Goal: Task Accomplishment & Management: Complete application form

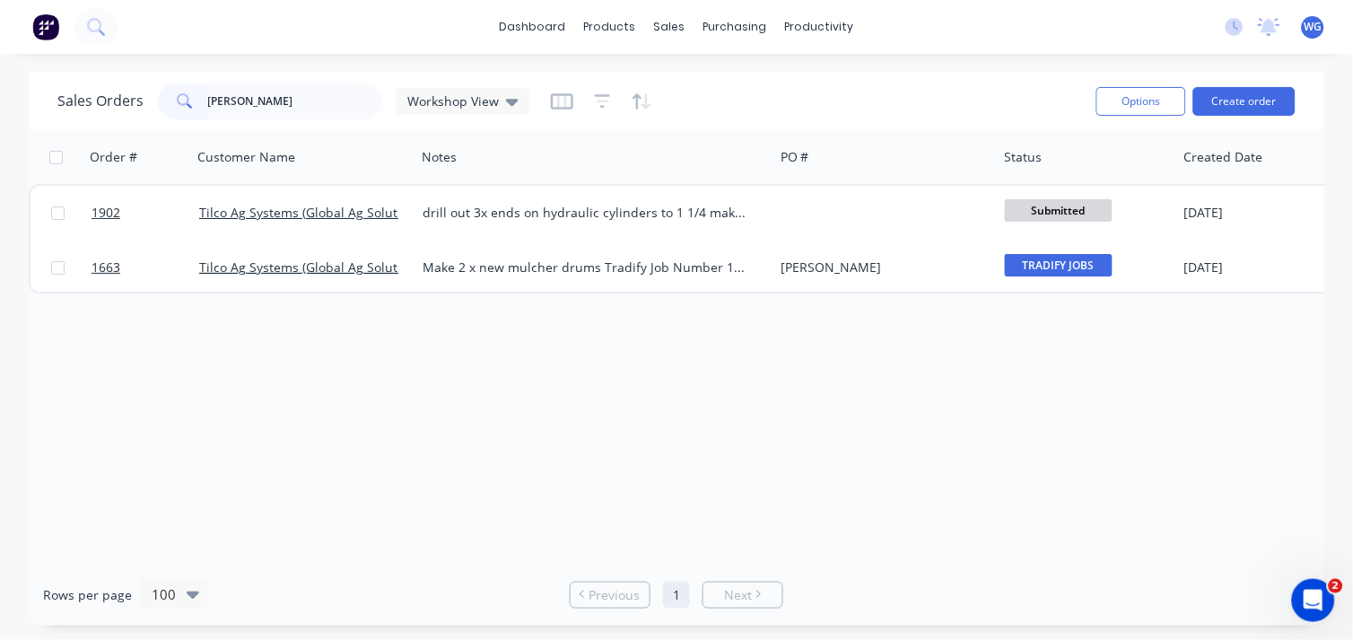
type input "[PERSON_NAME]"
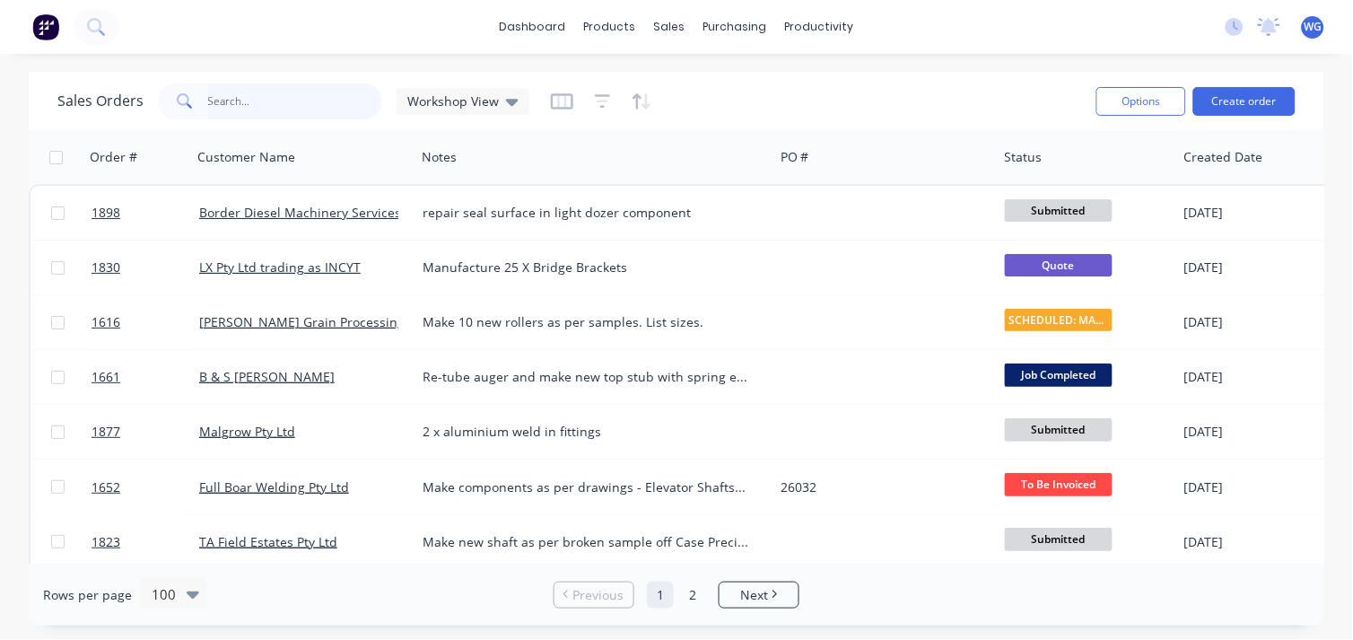
click at [229, 91] on input "text" at bounding box center [295, 101] width 175 height 36
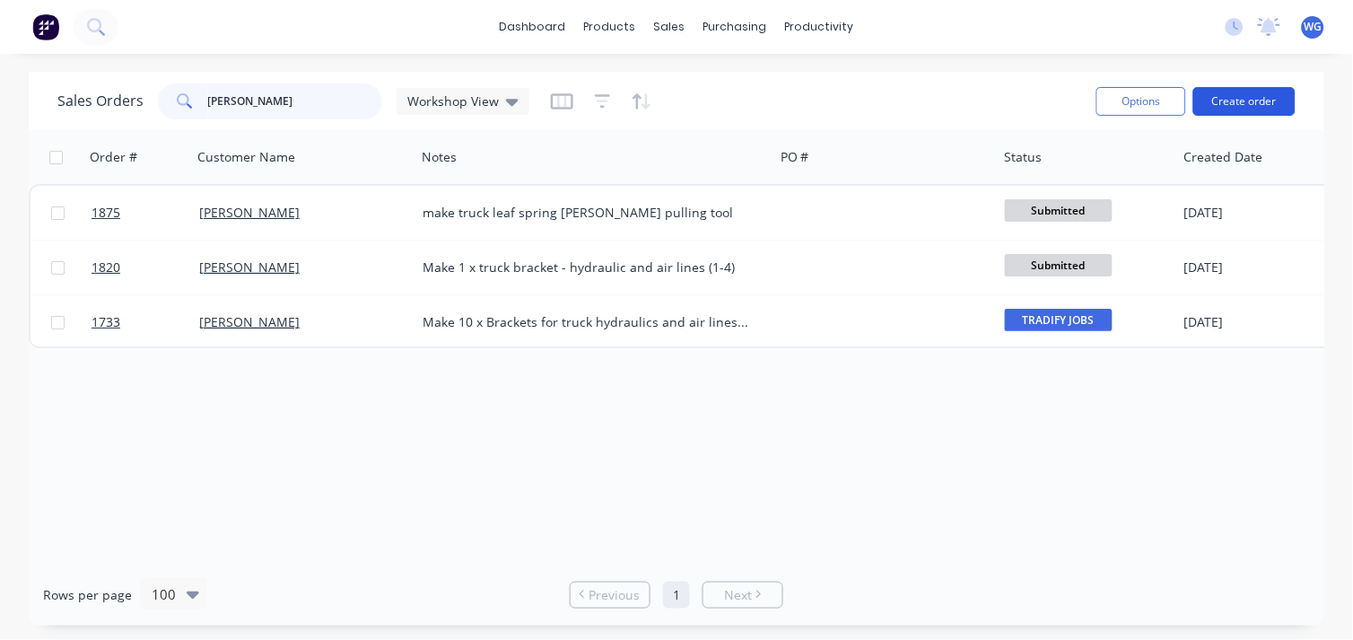
type input "[PERSON_NAME]"
click at [1247, 100] on button "Create order" at bounding box center [1244, 101] width 102 height 29
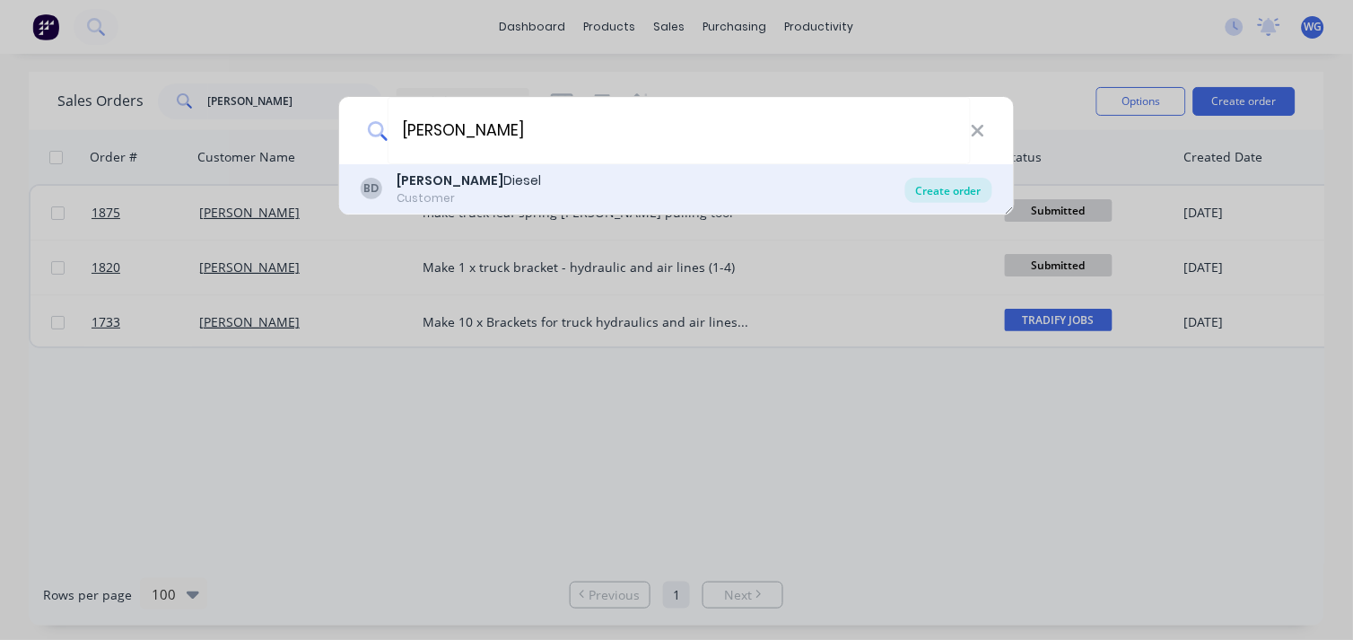
type input "[PERSON_NAME]"
click at [954, 197] on div "Create order" at bounding box center [948, 190] width 87 height 25
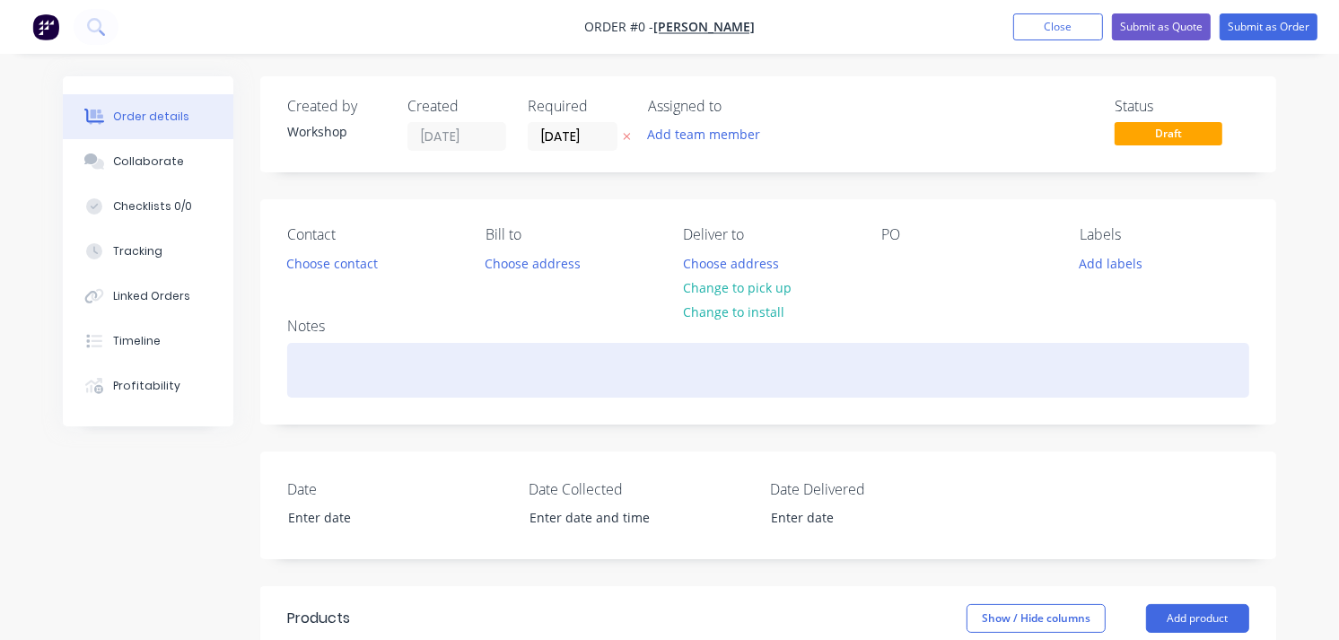
click at [323, 369] on div at bounding box center [768, 370] width 962 height 55
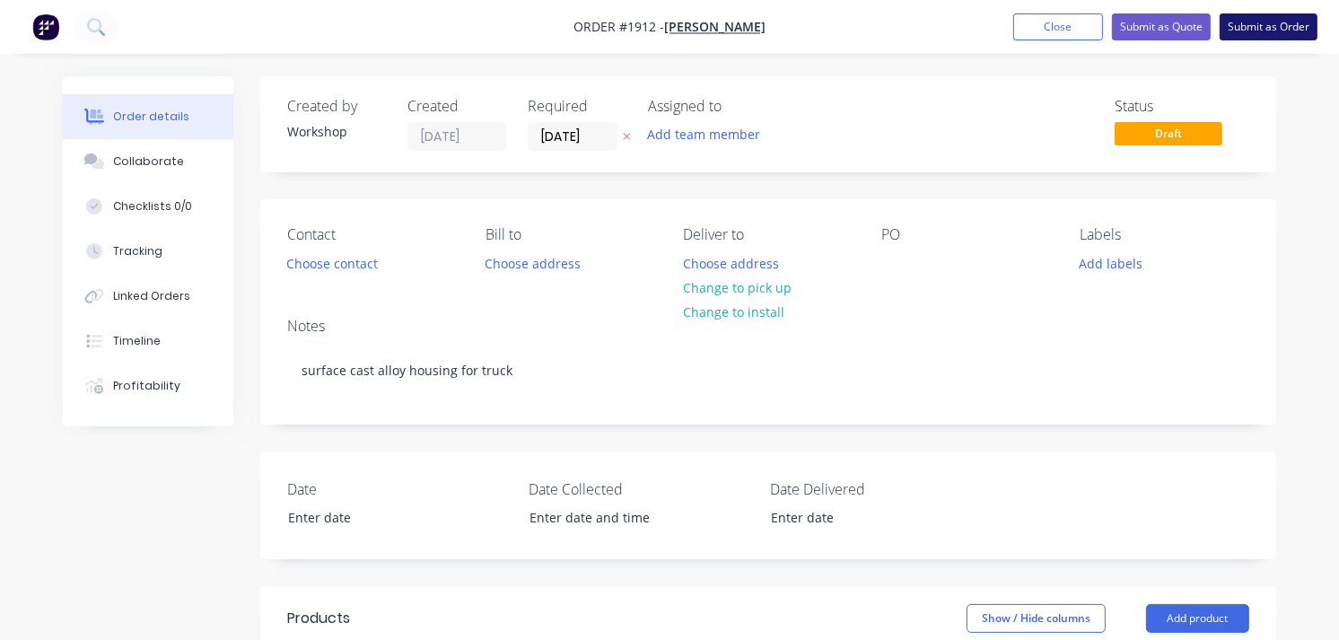
click at [1247, 23] on button "Submit as Order" at bounding box center [1268, 26] width 98 height 27
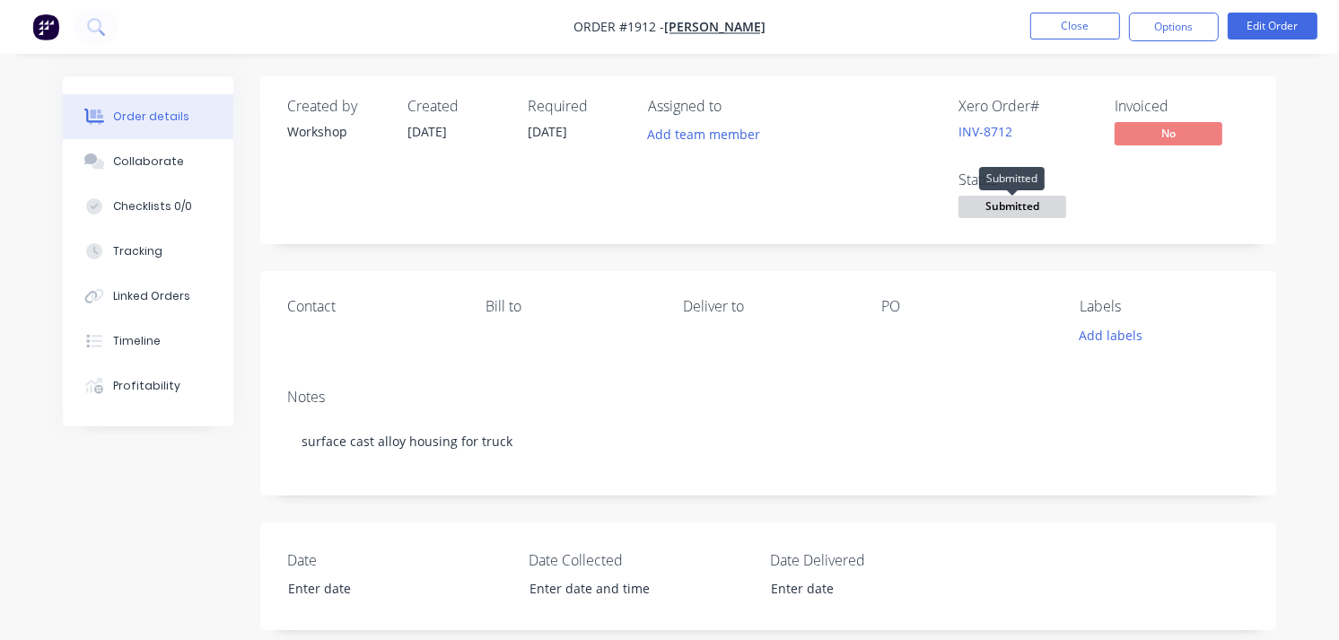
click at [996, 203] on span "Submitted" at bounding box center [1012, 207] width 108 height 22
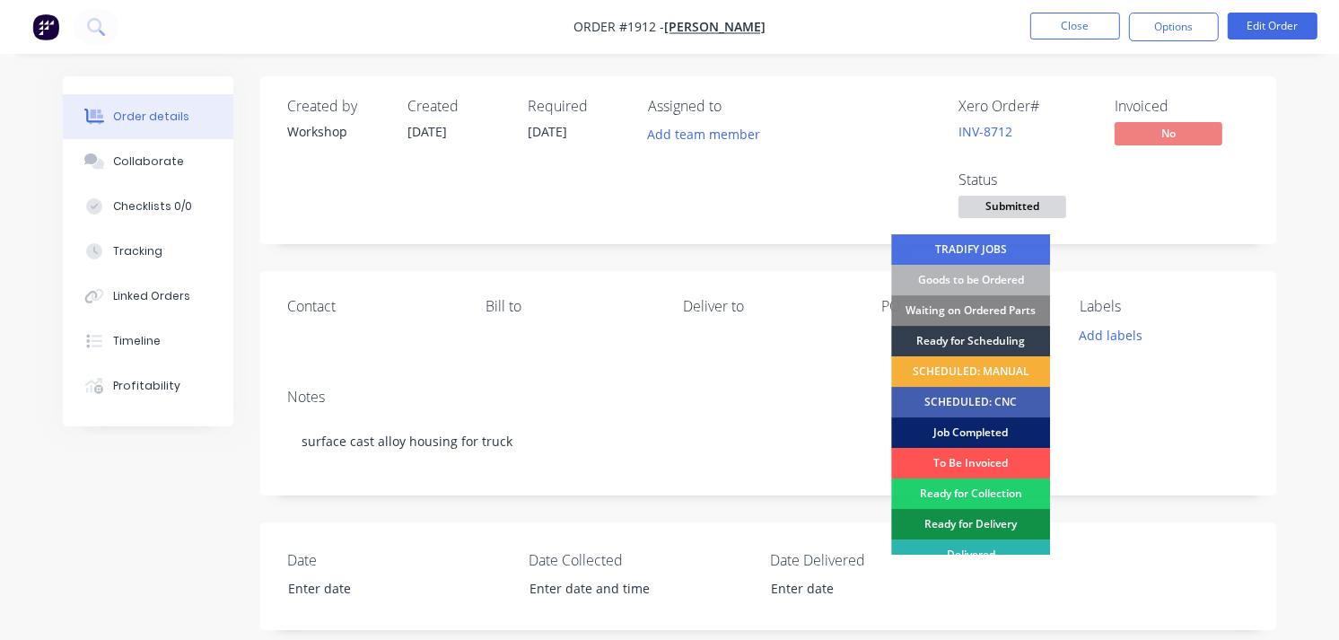
click at [966, 432] on div "Job Completed" at bounding box center [970, 432] width 159 height 31
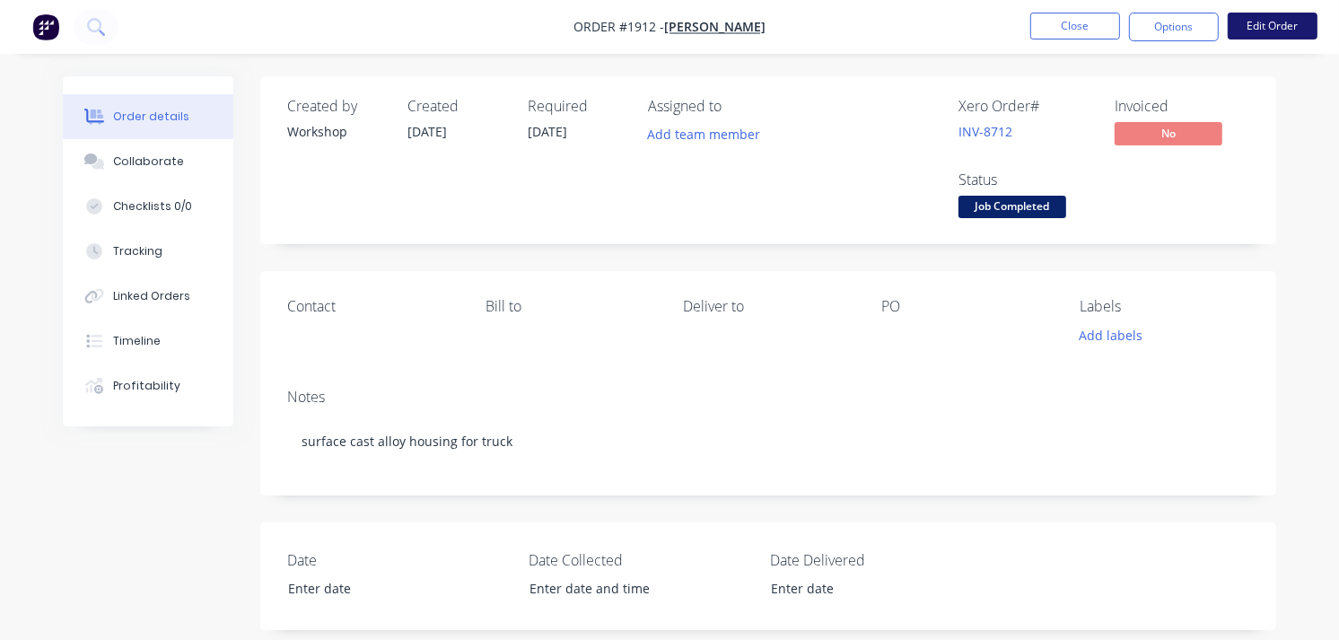
click at [1270, 28] on button "Edit Order" at bounding box center [1272, 26] width 90 height 27
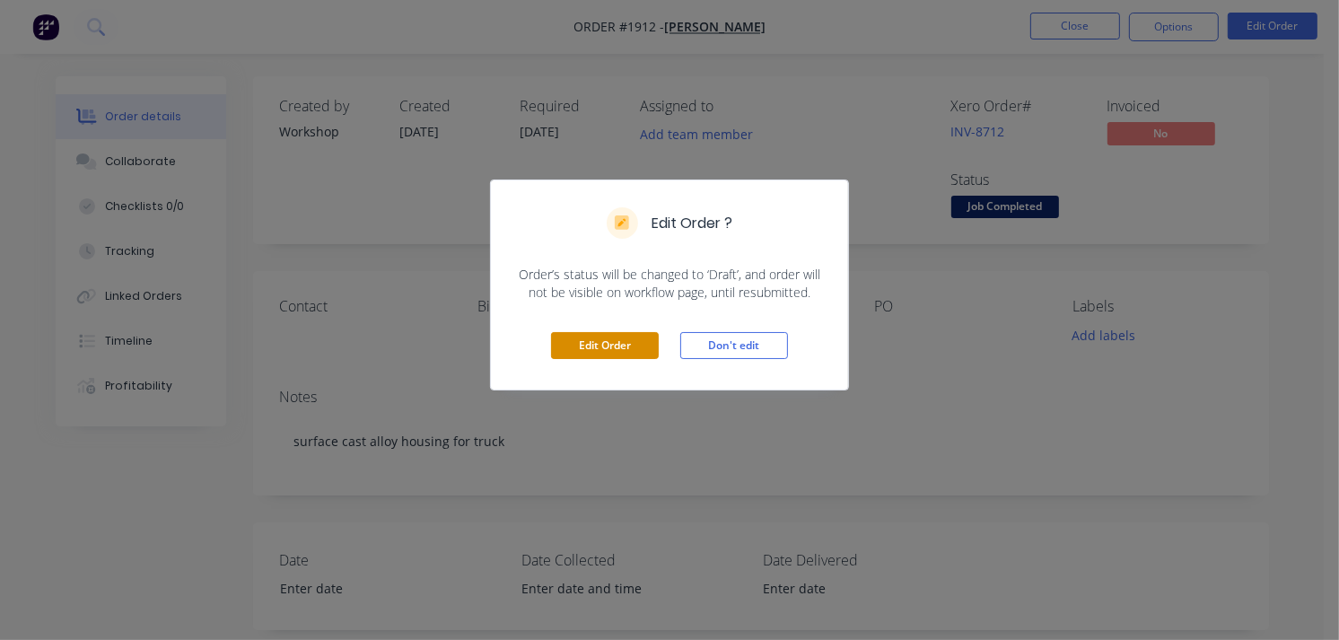
click at [606, 348] on button "Edit Order" at bounding box center [605, 345] width 108 height 27
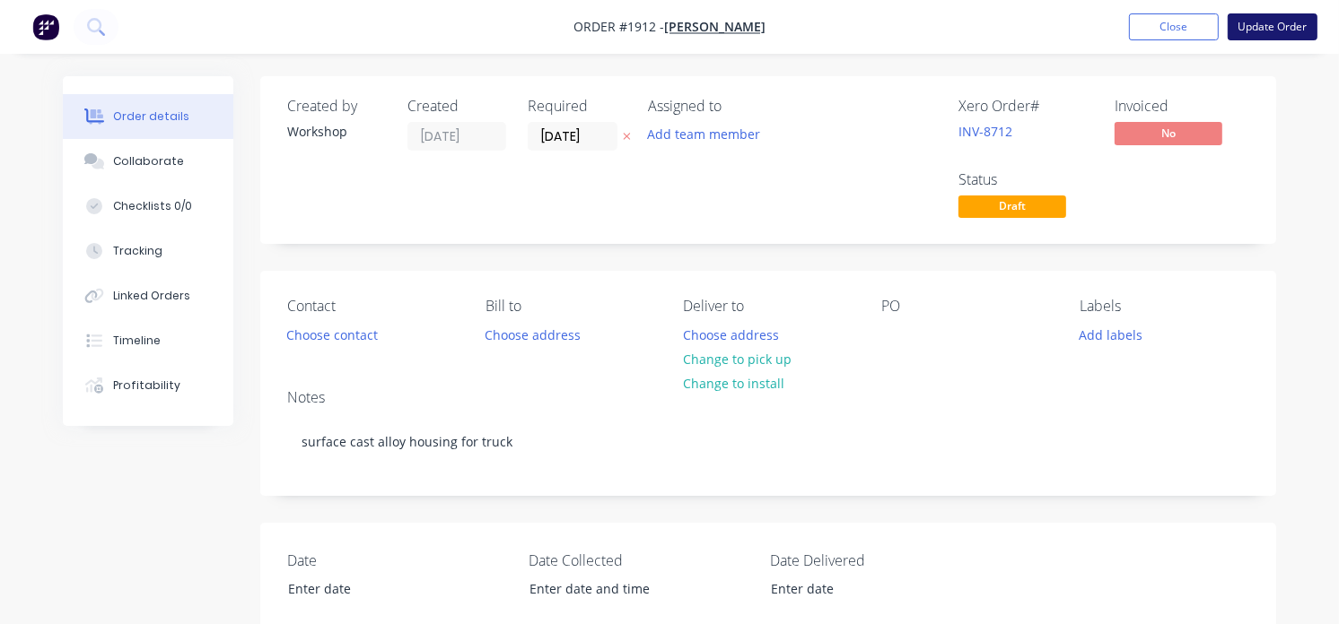
click at [1278, 22] on button "Update Order" at bounding box center [1272, 26] width 90 height 27
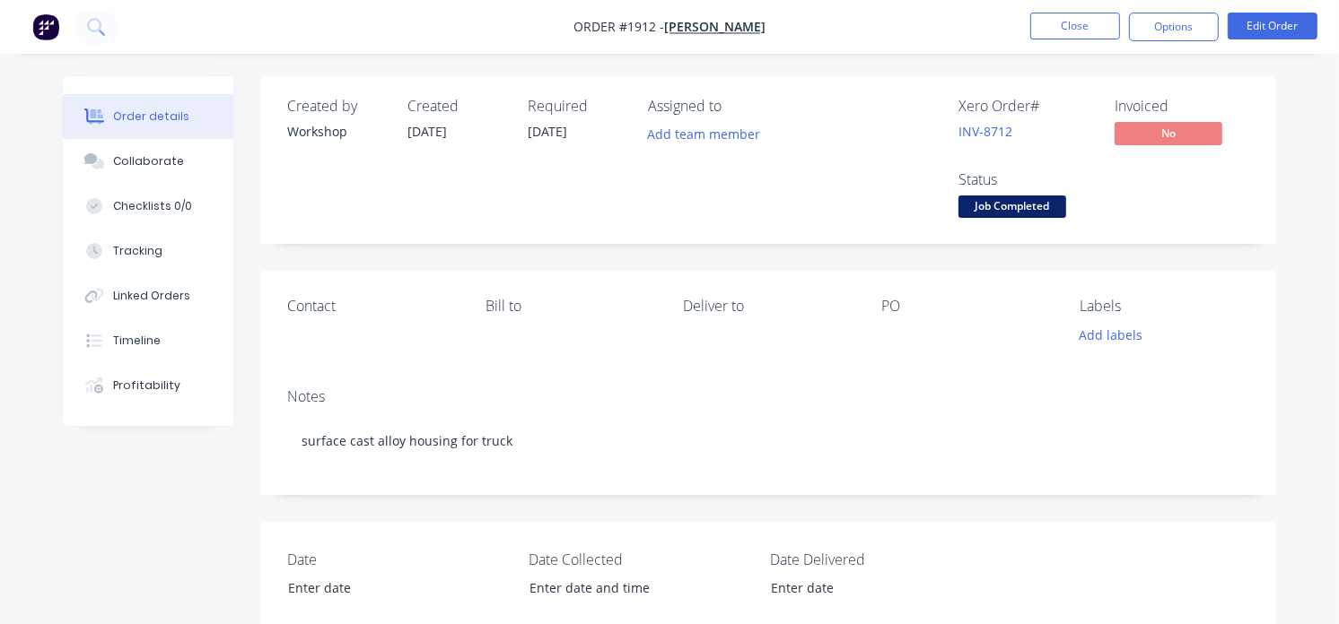
click at [34, 20] on img "button" at bounding box center [45, 26] width 27 height 27
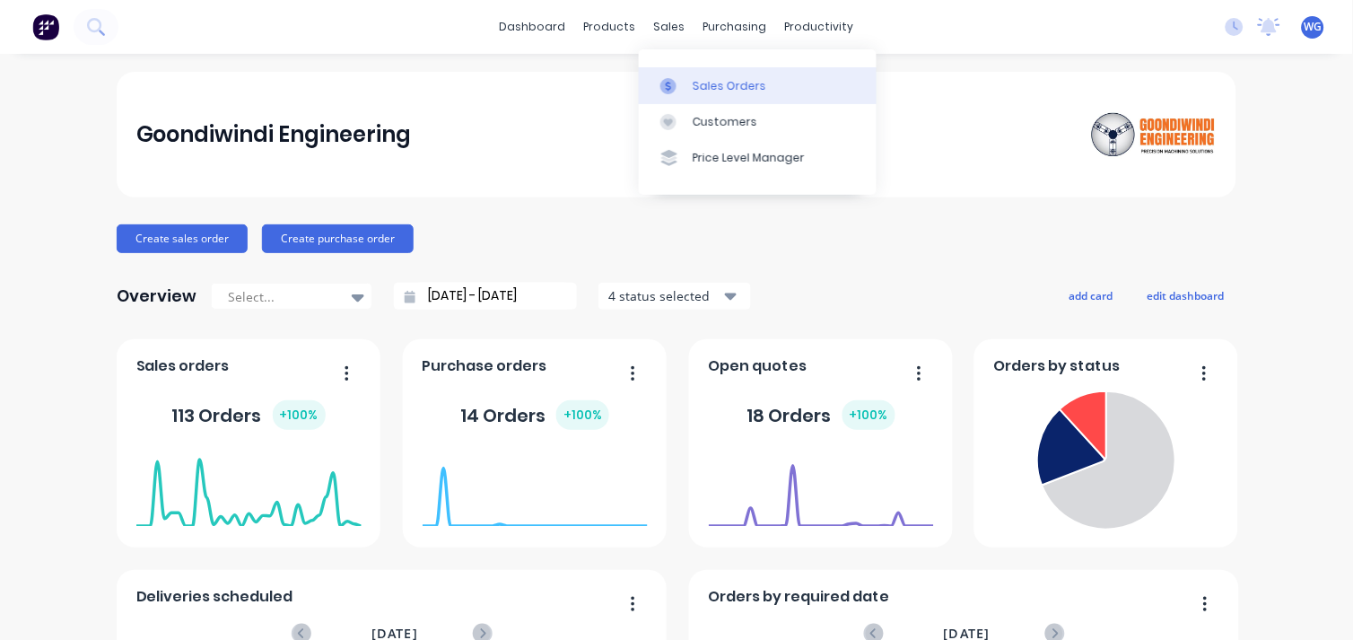
click at [719, 87] on div "Sales Orders" at bounding box center [730, 86] width 74 height 16
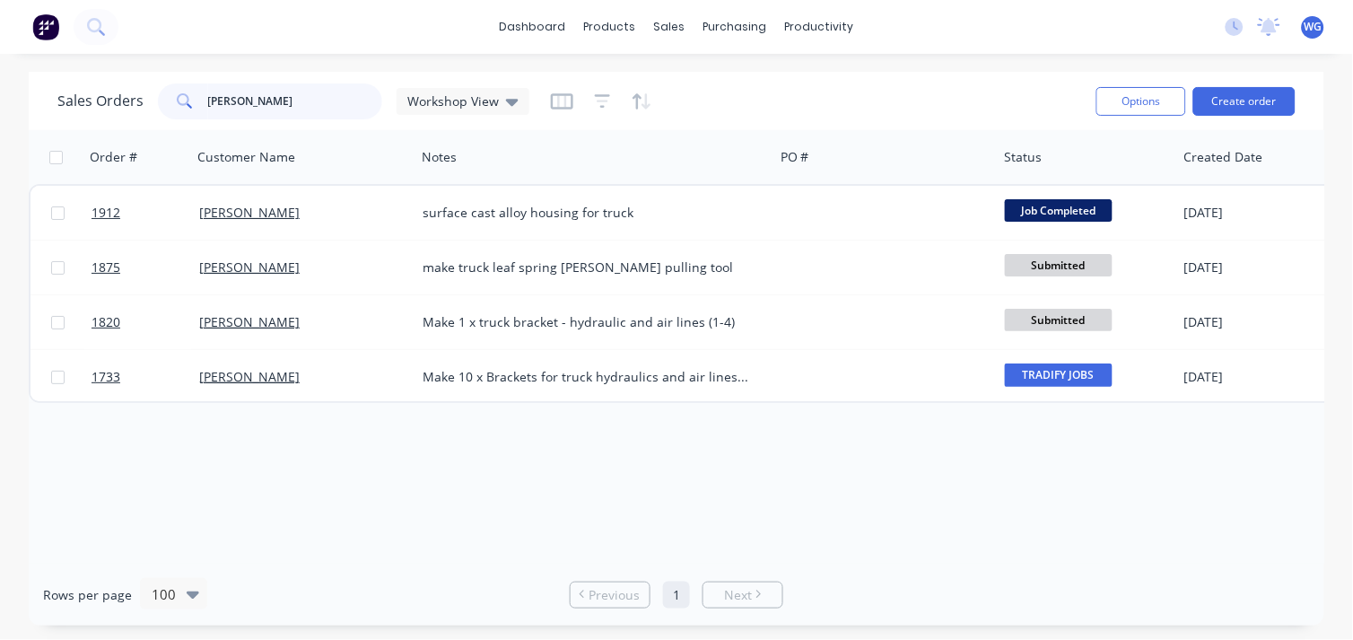
drag, startPoint x: 284, startPoint y: 100, endPoint x: 180, endPoint y: 96, distance: 103.3
click at [180, 96] on div "[PERSON_NAME]" at bounding box center [270, 101] width 224 height 36
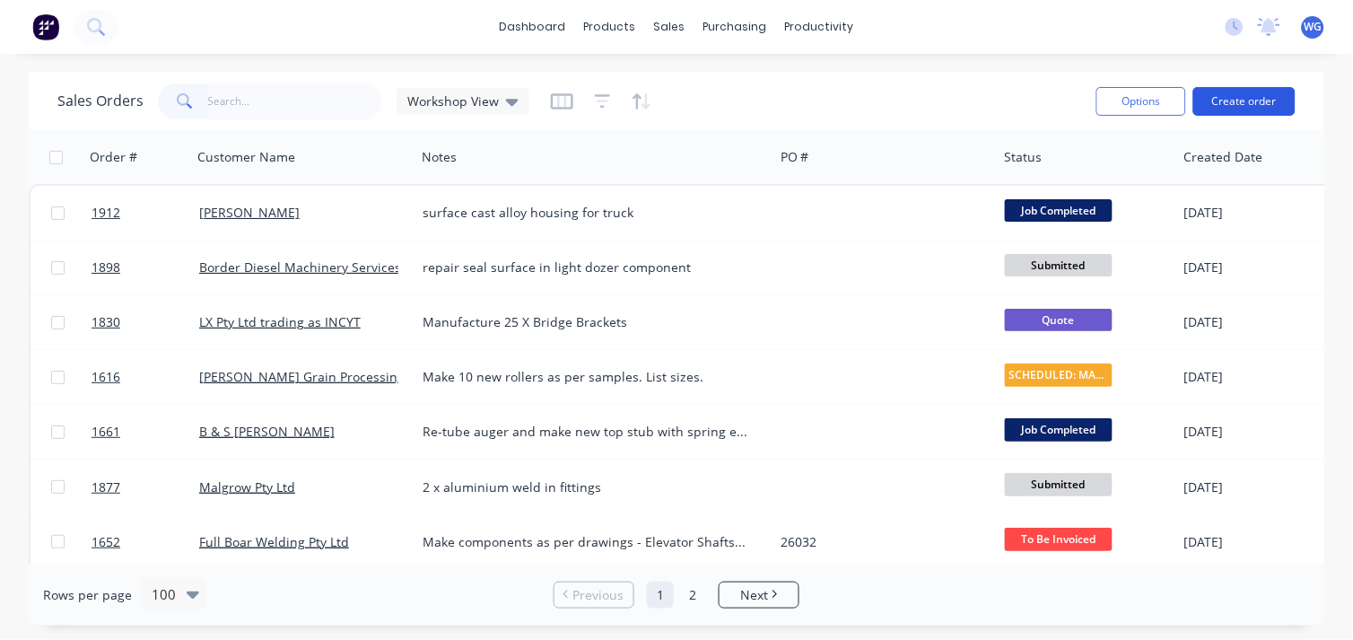
click at [1245, 105] on button "Create order" at bounding box center [1244, 101] width 102 height 29
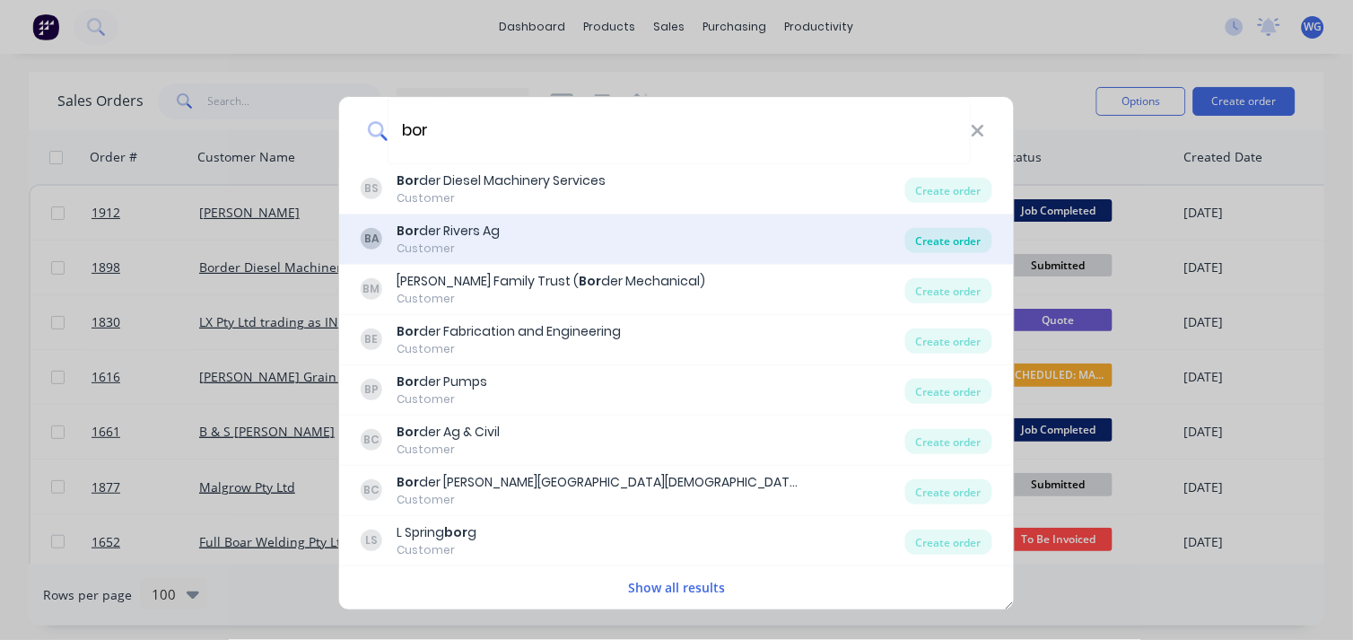
type input "bor"
click at [949, 240] on div "Create order" at bounding box center [948, 240] width 87 height 25
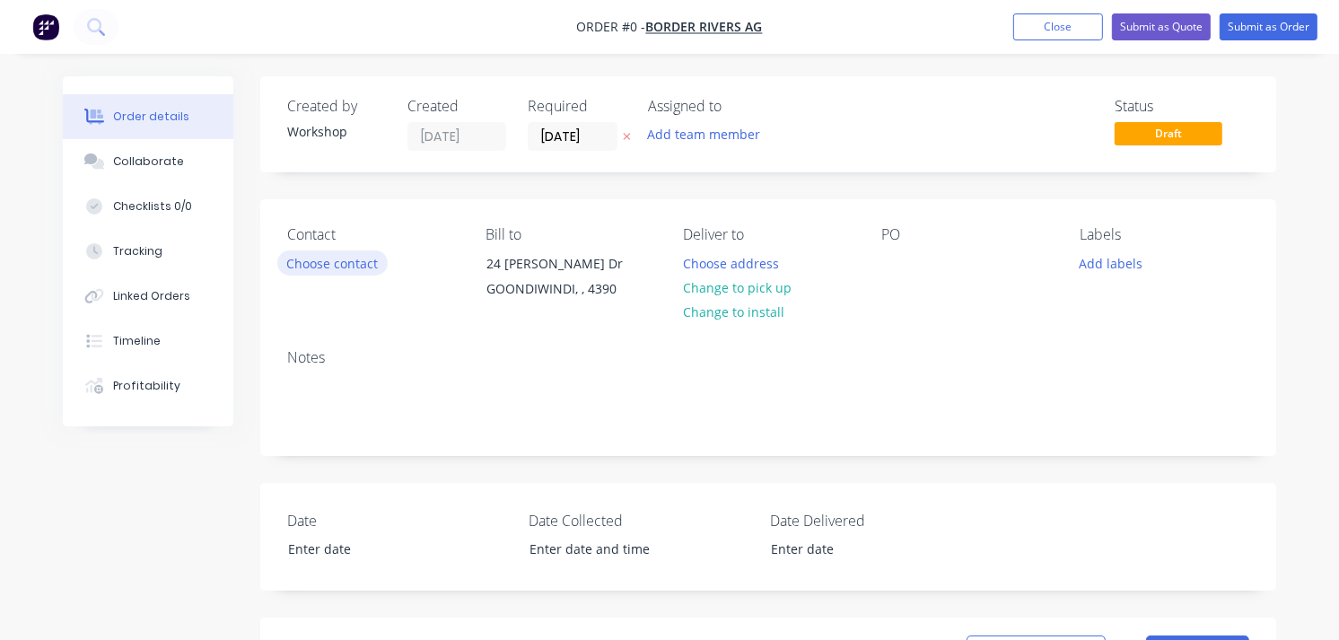
click at [307, 260] on button "Choose contact" at bounding box center [332, 262] width 110 height 24
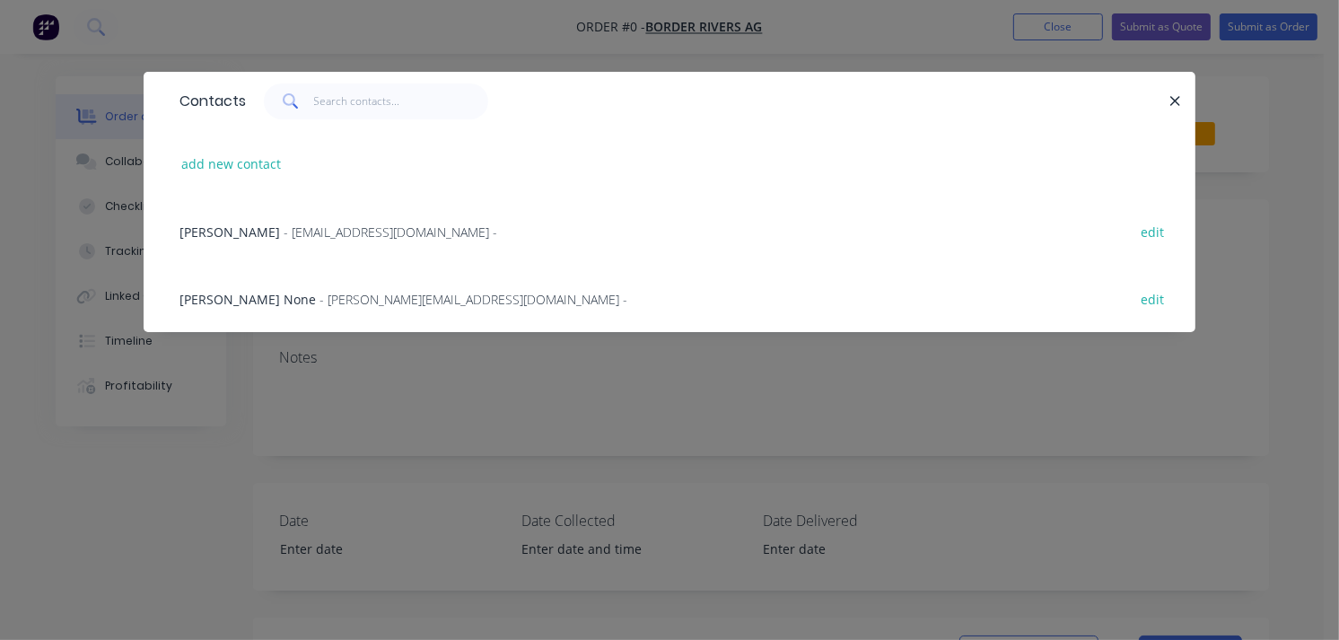
click at [396, 234] on span "- [EMAIL_ADDRESS][DOMAIN_NAME] -" at bounding box center [391, 231] width 214 height 17
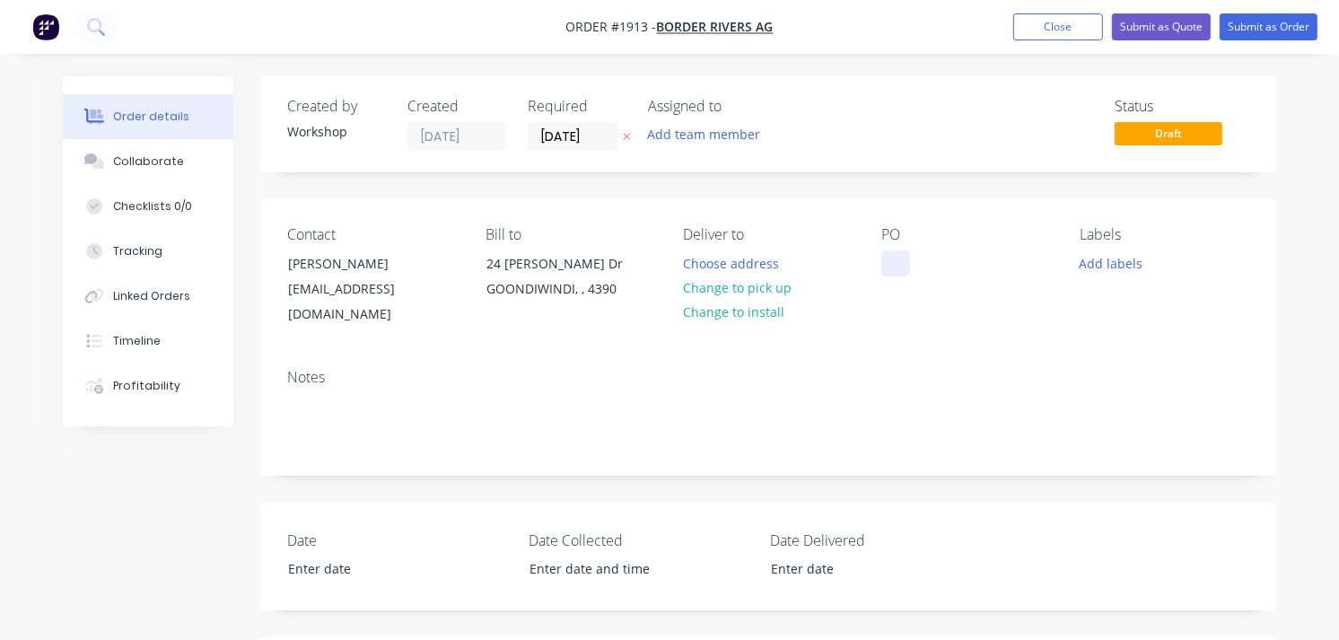
click at [895, 266] on div at bounding box center [895, 263] width 29 height 26
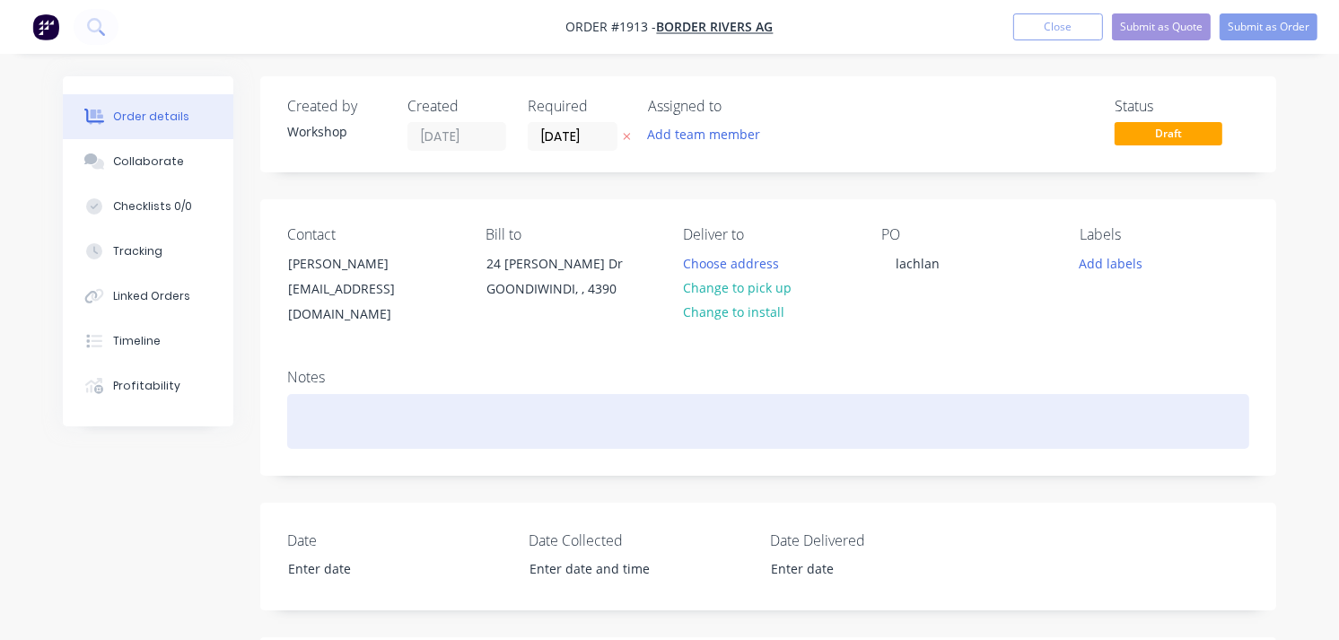
click at [342, 394] on div at bounding box center [768, 421] width 962 height 55
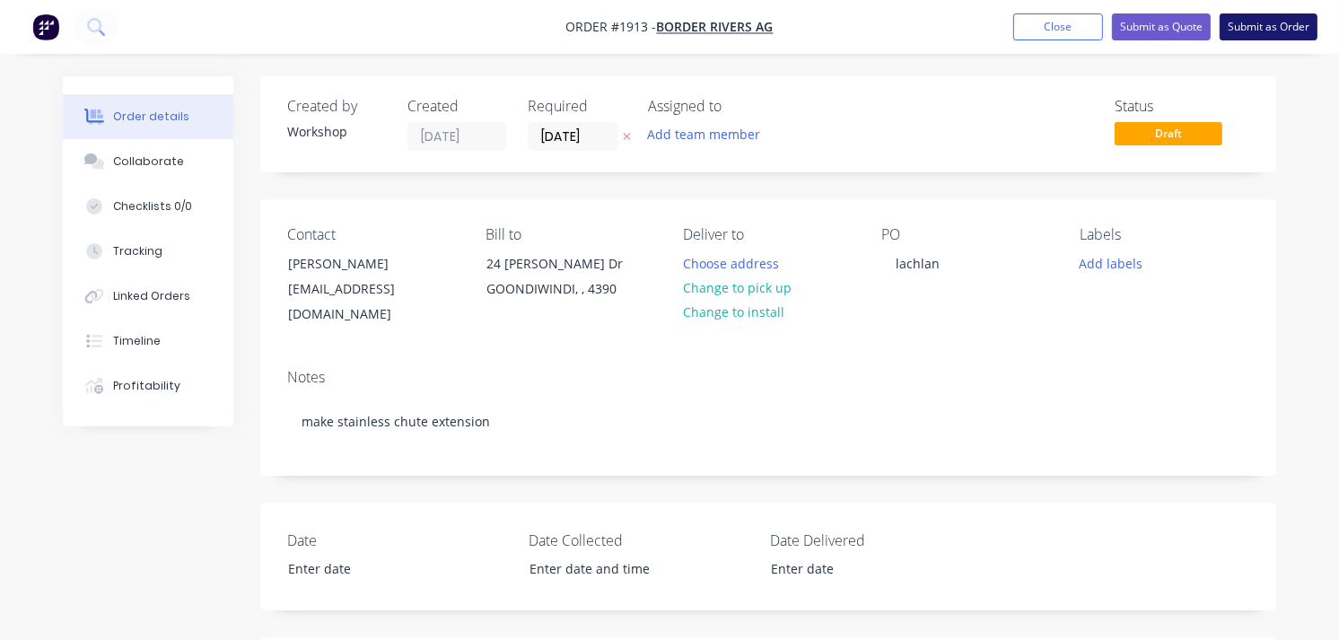
click at [1270, 20] on button "Submit as Order" at bounding box center [1268, 26] width 98 height 27
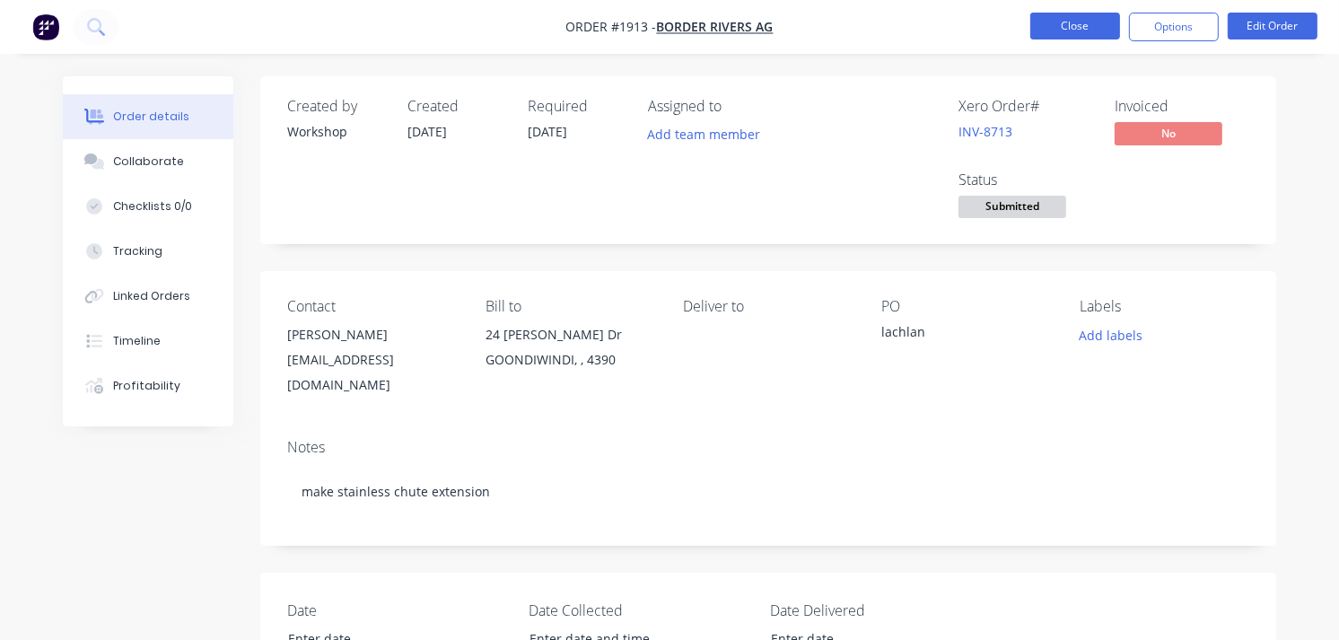
click at [1072, 14] on button "Close" at bounding box center [1075, 26] width 90 height 27
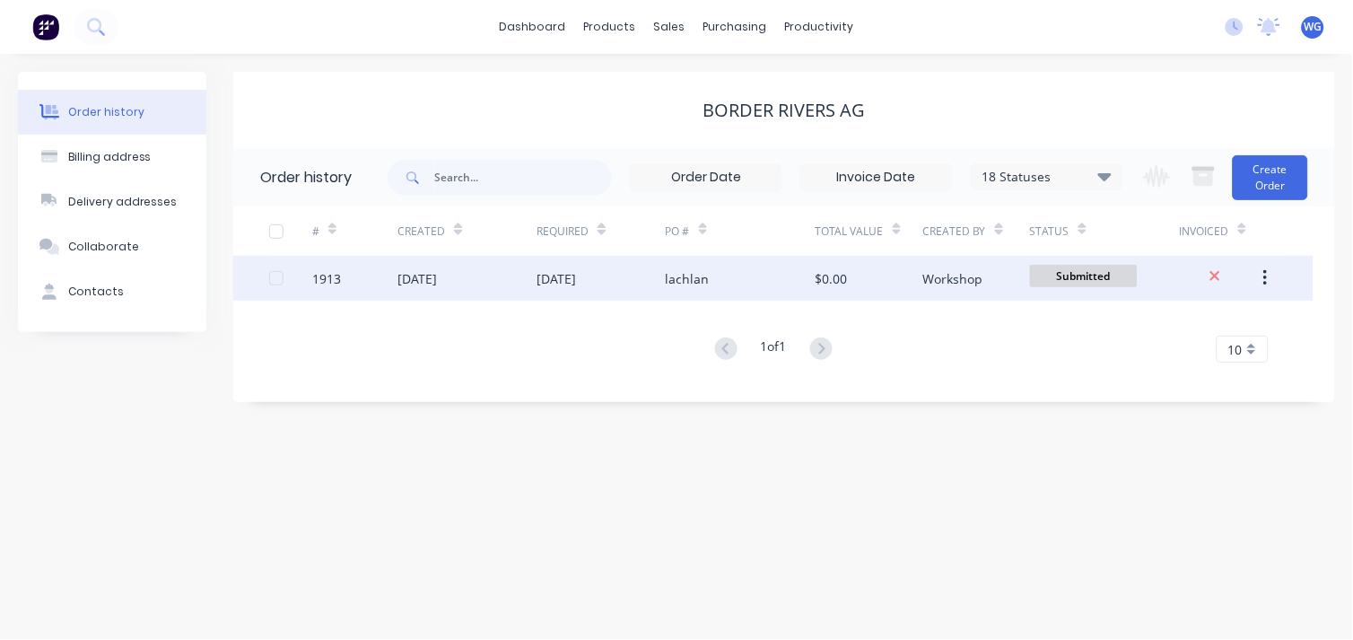
click at [366, 273] on div "1913" at bounding box center [355, 278] width 86 height 45
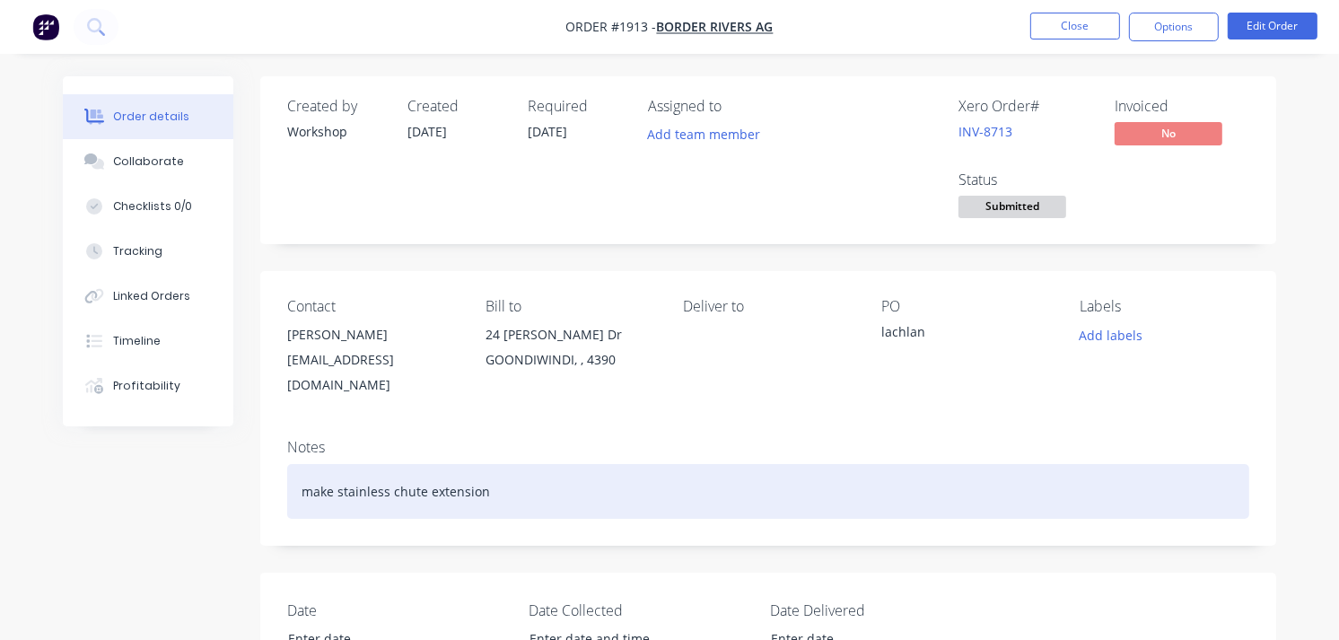
click at [510, 467] on div "make stainless chute extension" at bounding box center [768, 491] width 962 height 55
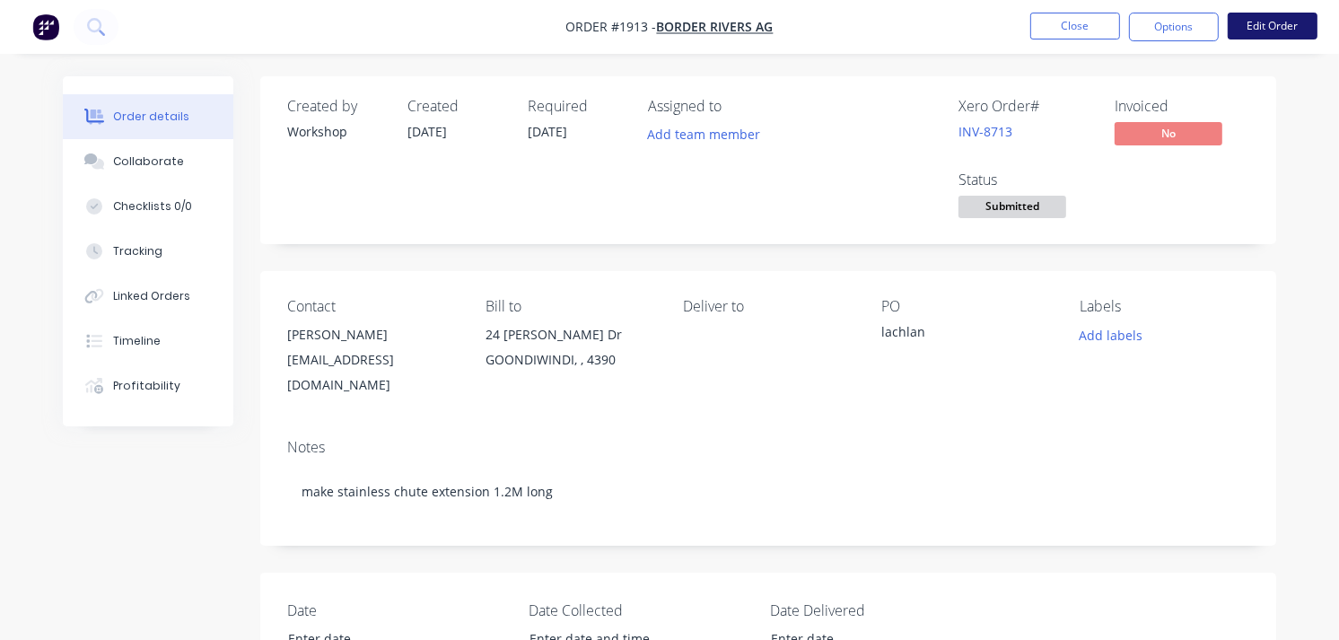
click at [1253, 23] on button "Edit Order" at bounding box center [1272, 26] width 90 height 27
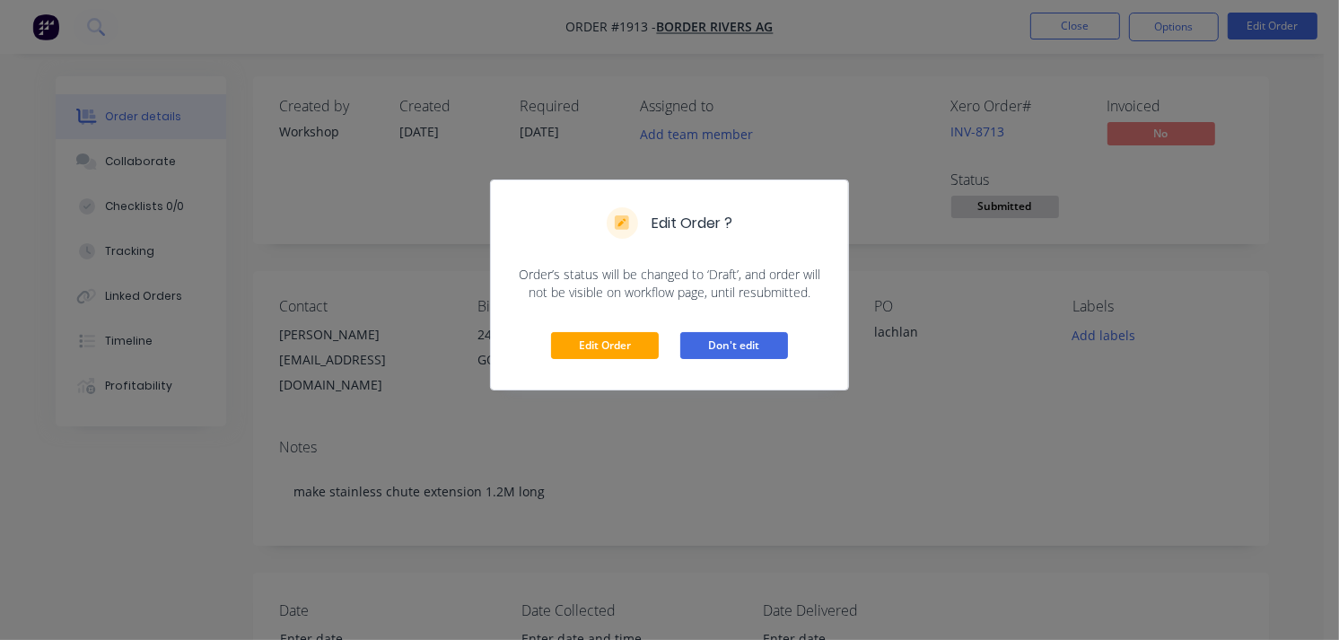
click at [763, 338] on button "Don't edit" at bounding box center [734, 345] width 108 height 27
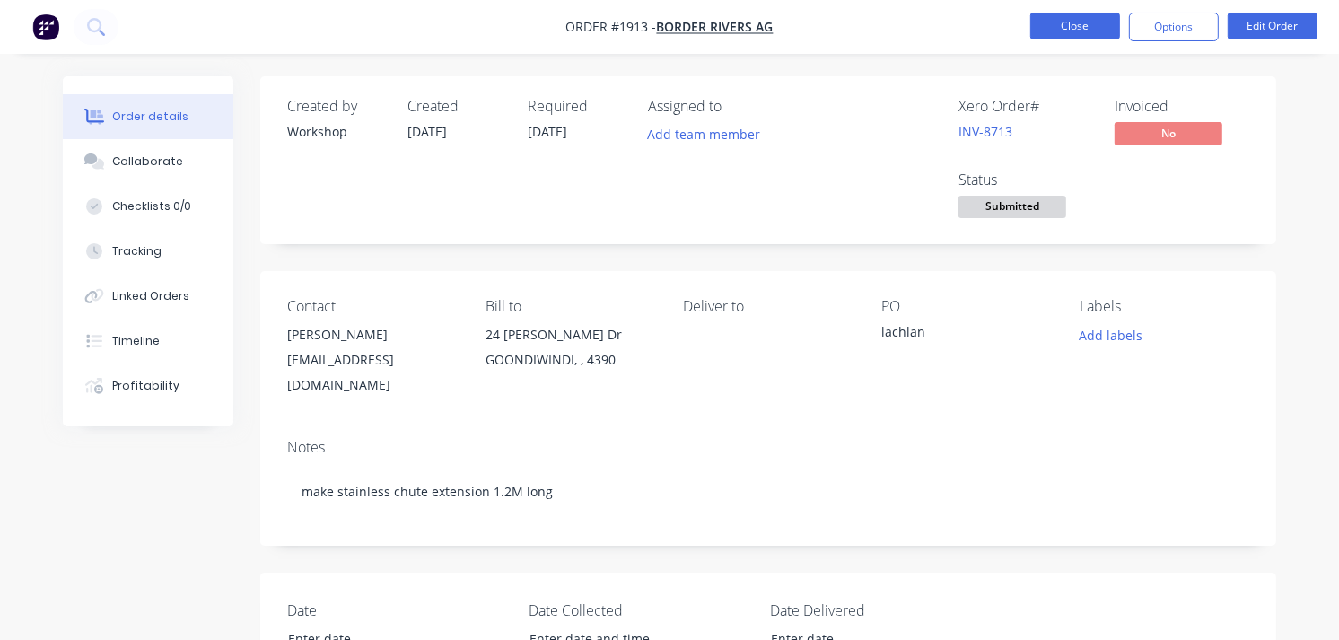
click at [1044, 28] on button "Close" at bounding box center [1075, 26] width 90 height 27
